Goal: Information Seeking & Learning: Check status

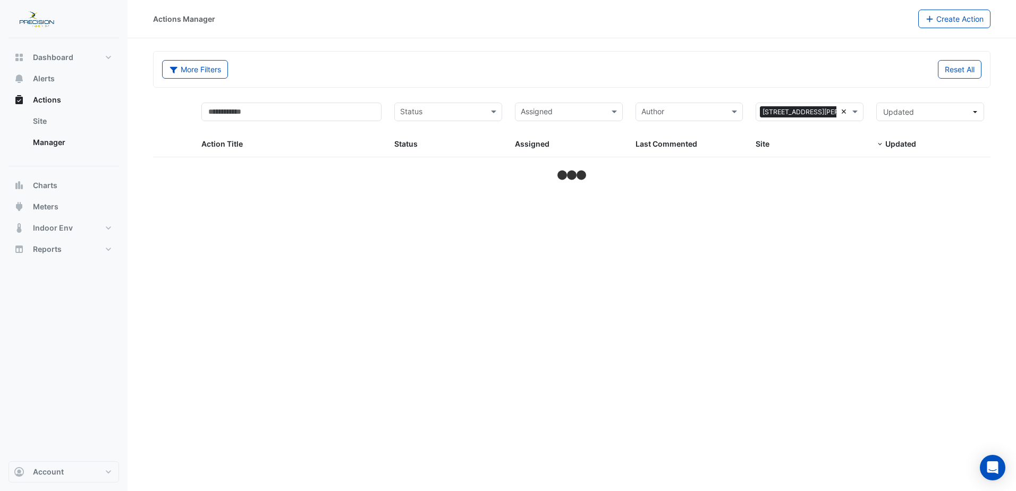
select select "***"
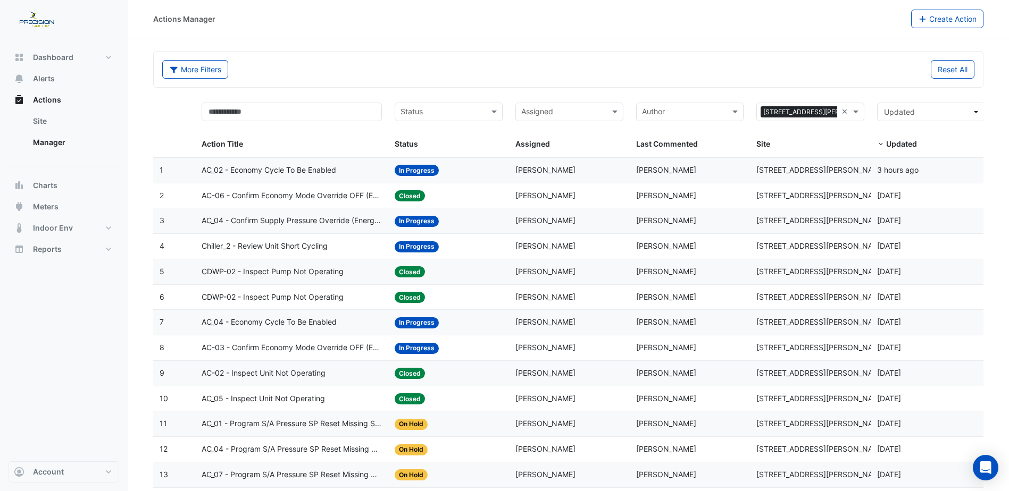
click at [455, 112] on input "text" at bounding box center [442, 113] width 84 height 12
click at [442, 130] on div "New" at bounding box center [448, 134] width 107 height 15
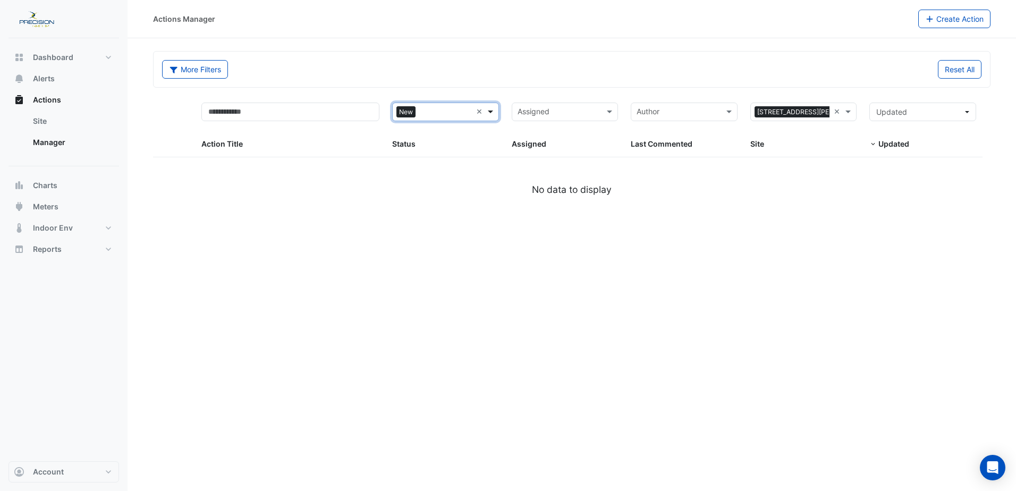
click at [490, 111] on span at bounding box center [491, 112] width 13 height 12
click at [412, 152] on span "In Progress" at bounding box center [420, 150] width 39 height 9
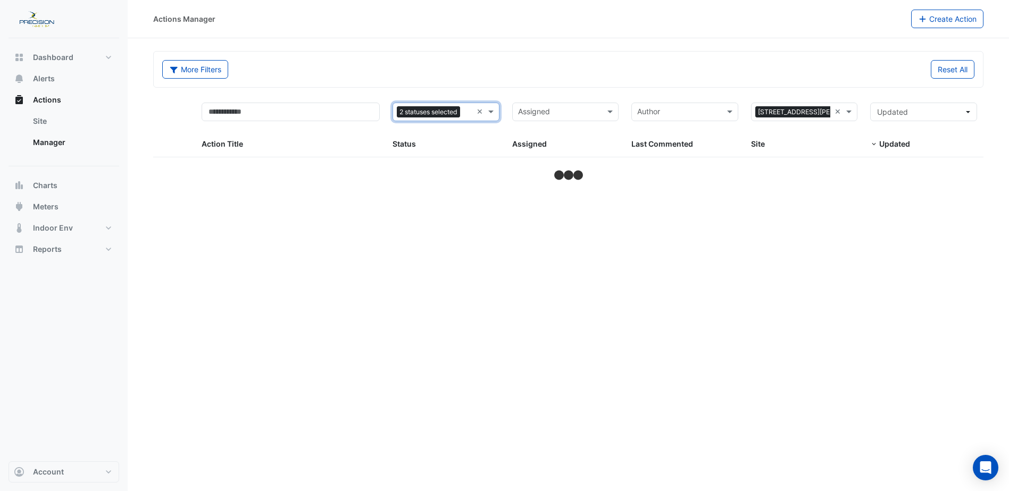
select select "***"
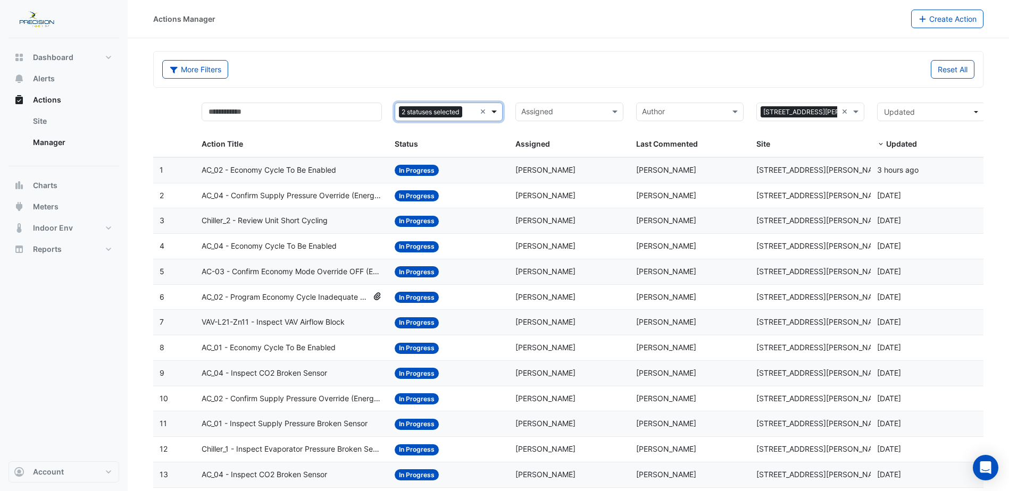
click at [493, 113] on span at bounding box center [495, 112] width 13 height 12
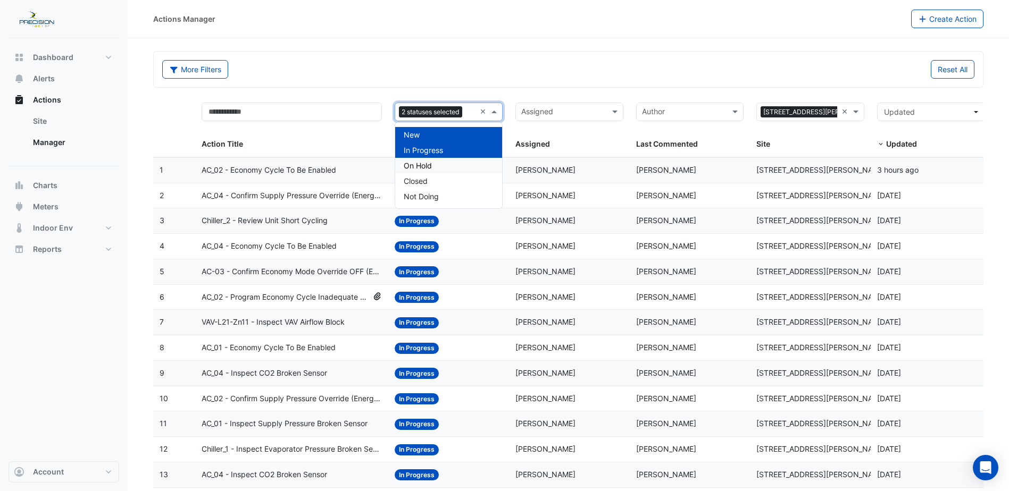
click at [427, 162] on span "On Hold" at bounding box center [418, 165] width 28 height 9
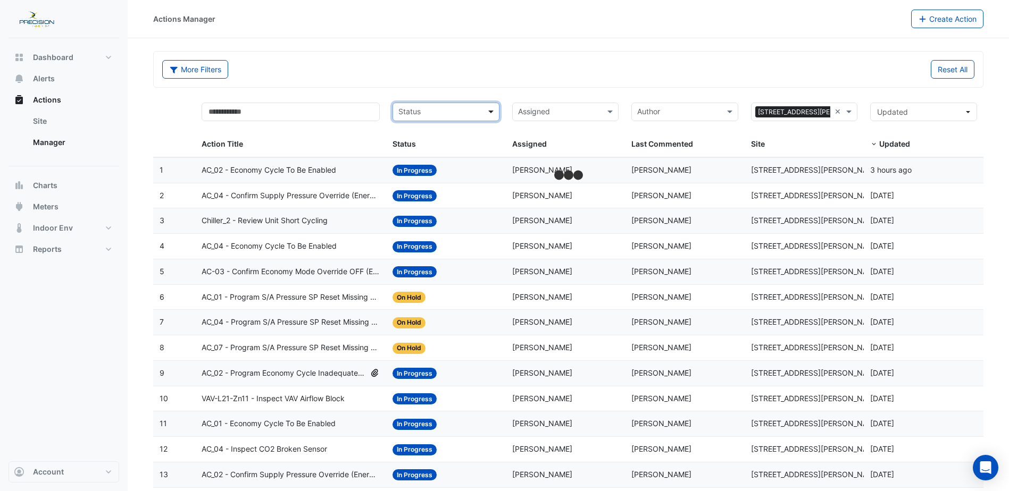
click at [490, 114] on span at bounding box center [491, 112] width 13 height 12
click at [434, 152] on span "In Progress" at bounding box center [420, 150] width 39 height 9
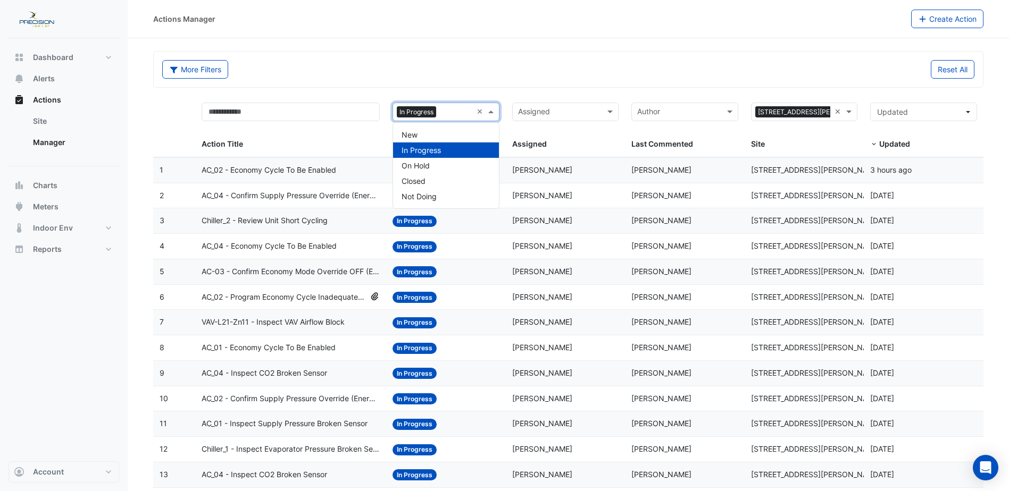
click at [493, 111] on span at bounding box center [491, 112] width 13 height 12
click at [427, 195] on span "Not Doing" at bounding box center [418, 196] width 35 height 9
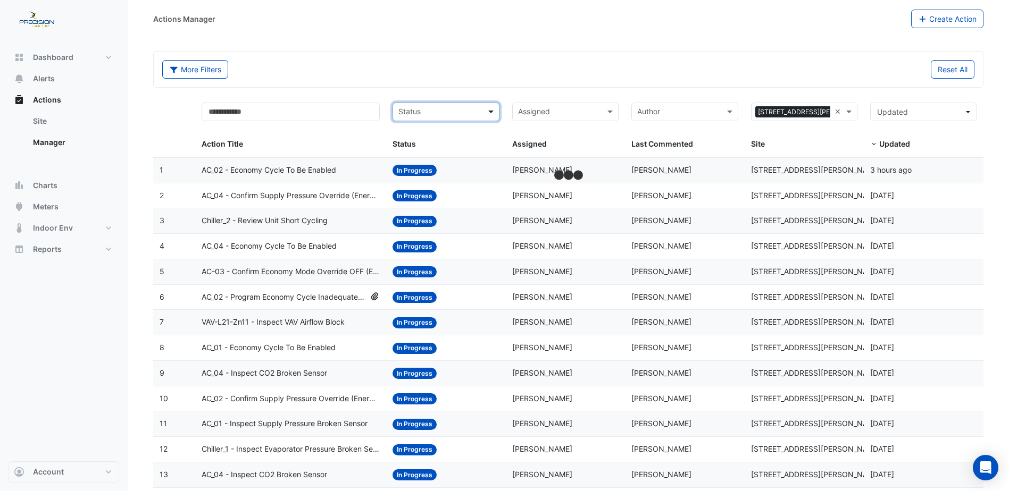
click at [490, 108] on span at bounding box center [491, 112] width 13 height 12
click at [427, 196] on span "Not Doing" at bounding box center [418, 196] width 35 height 9
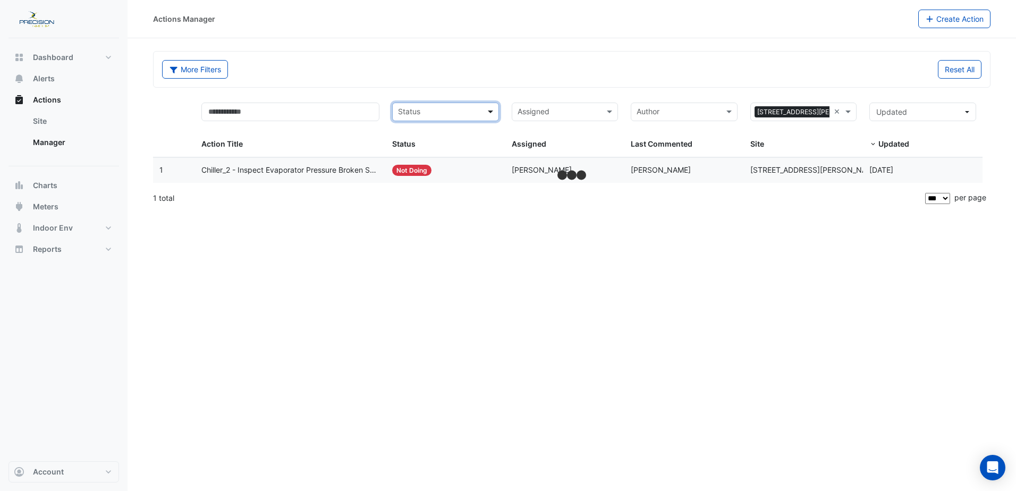
click at [491, 110] on span at bounding box center [491, 112] width 13 height 12
click at [430, 184] on div "Closed" at bounding box center [446, 180] width 106 height 15
click at [35, 59] on span "Dashboard" at bounding box center [53, 57] width 40 height 11
select select "***"
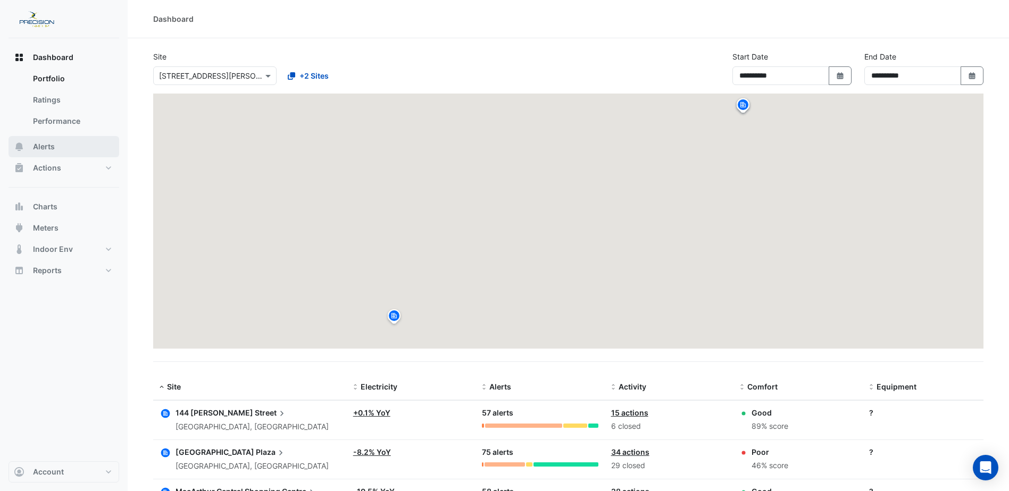
click at [43, 144] on span "Alerts" at bounding box center [44, 146] width 22 height 11
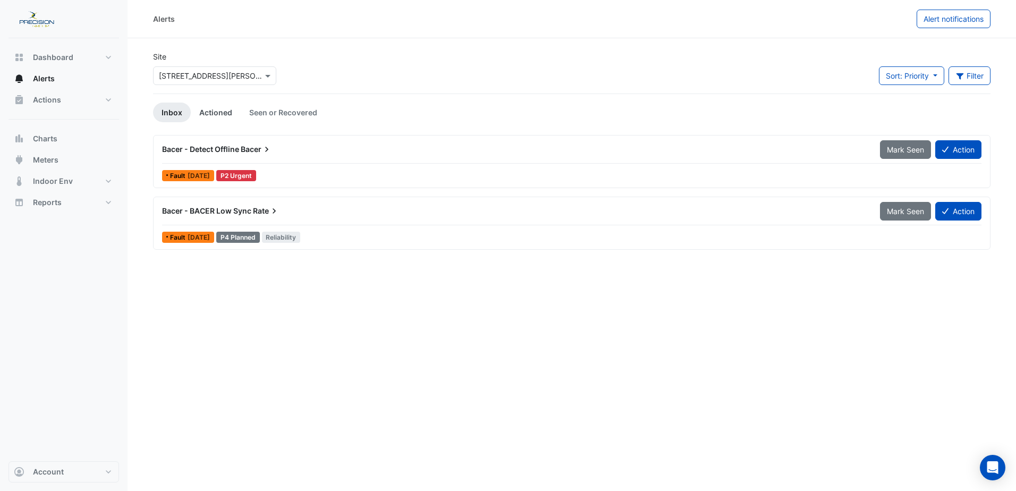
click at [223, 106] on link "Actioned" at bounding box center [216, 113] width 50 height 20
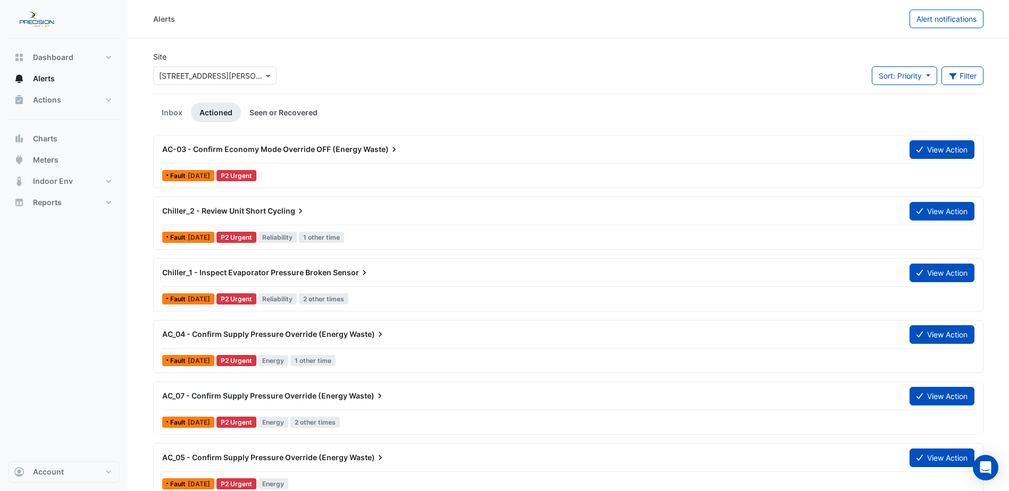
click at [268, 108] on link "Seen or Recovered" at bounding box center [283, 113] width 85 height 20
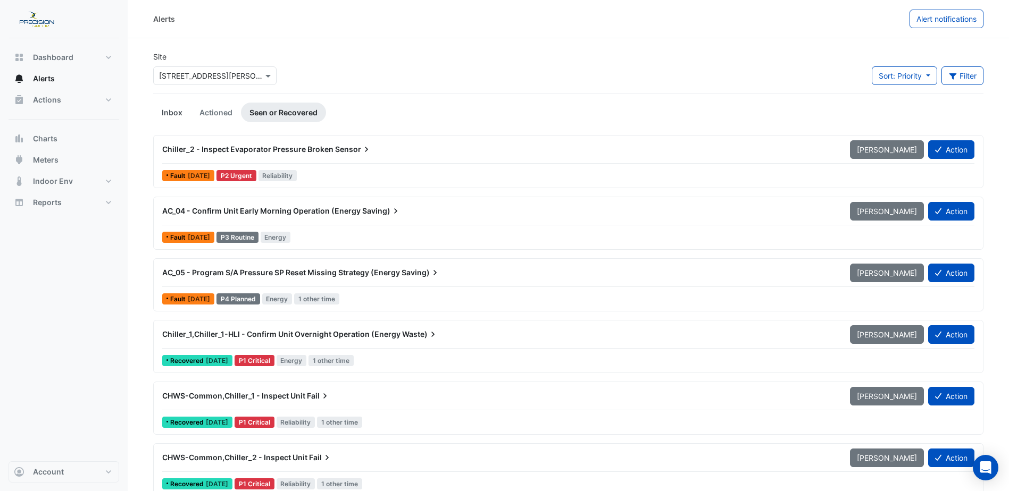
click at [173, 112] on link "Inbox" at bounding box center [172, 113] width 38 height 20
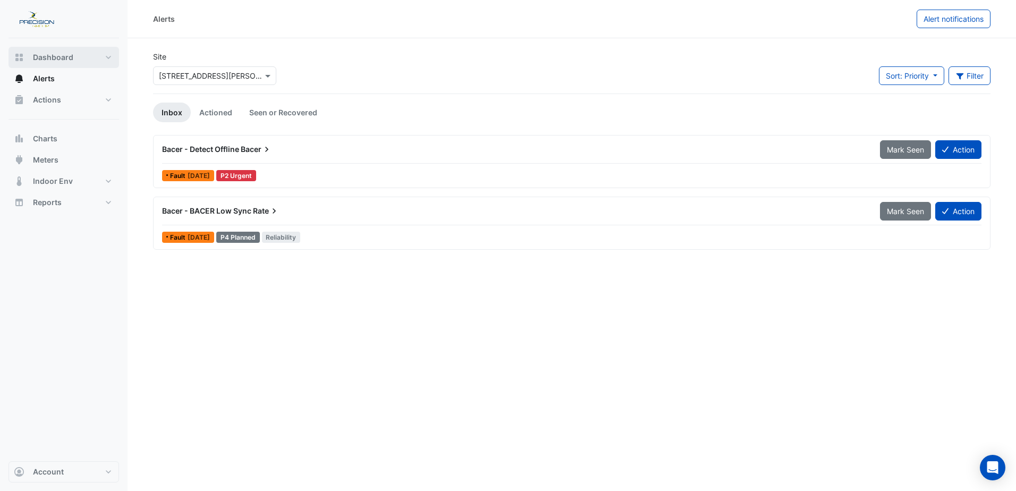
click at [49, 54] on span "Dashboard" at bounding box center [53, 57] width 40 height 11
select select "***"
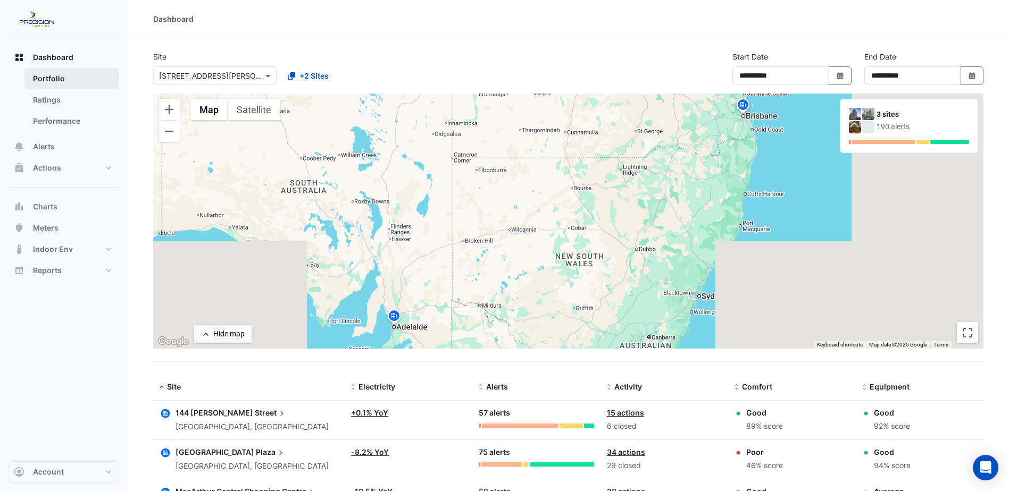
click at [36, 80] on link "Portfolio" at bounding box center [71, 78] width 95 height 21
click at [49, 150] on span "Alerts" at bounding box center [44, 146] width 22 height 11
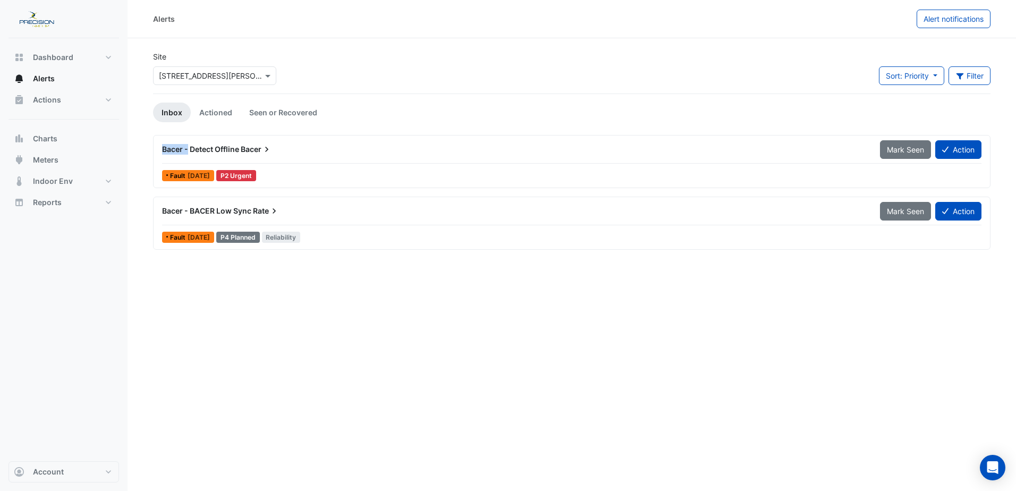
drag, startPoint x: 187, startPoint y: 144, endPoint x: 161, endPoint y: 145, distance: 26.1
click at [161, 145] on div "Bacer - Detect Offline Bacer" at bounding box center [515, 149] width 718 height 19
copy span "Bacer -"
